Goal: Task Accomplishment & Management: Use online tool/utility

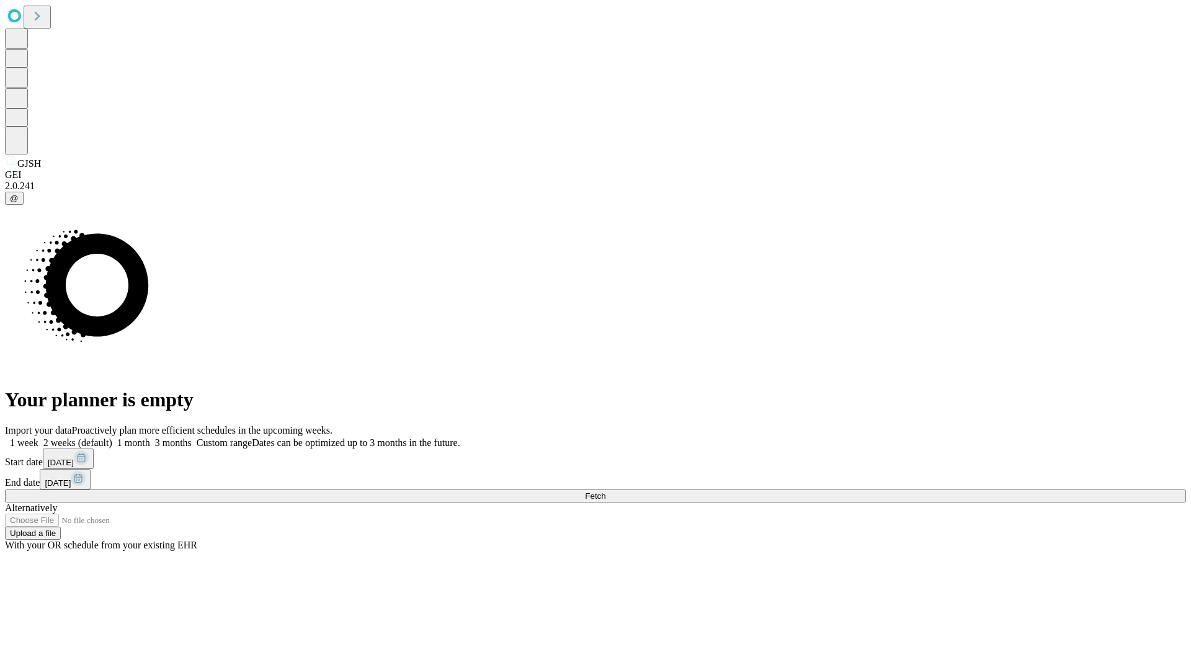
click at [605, 491] on span "Fetch" at bounding box center [595, 495] width 20 height 9
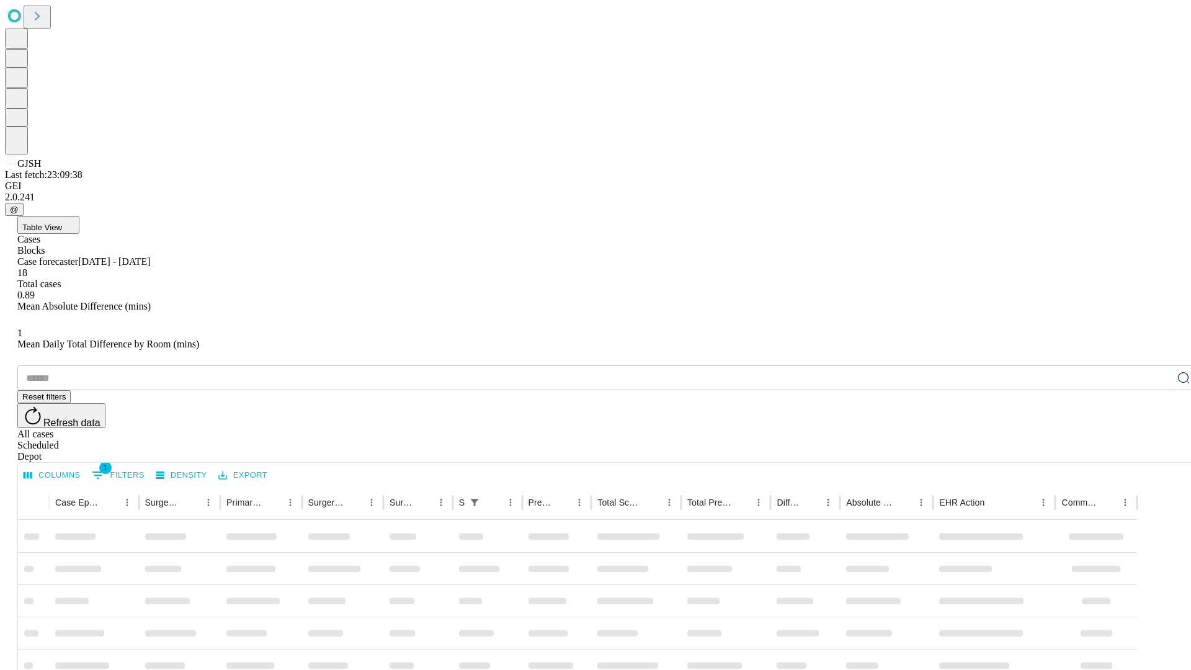
click at [1158, 451] on div "Depot" at bounding box center [607, 456] width 1181 height 11
